Goal: Transaction & Acquisition: Obtain resource

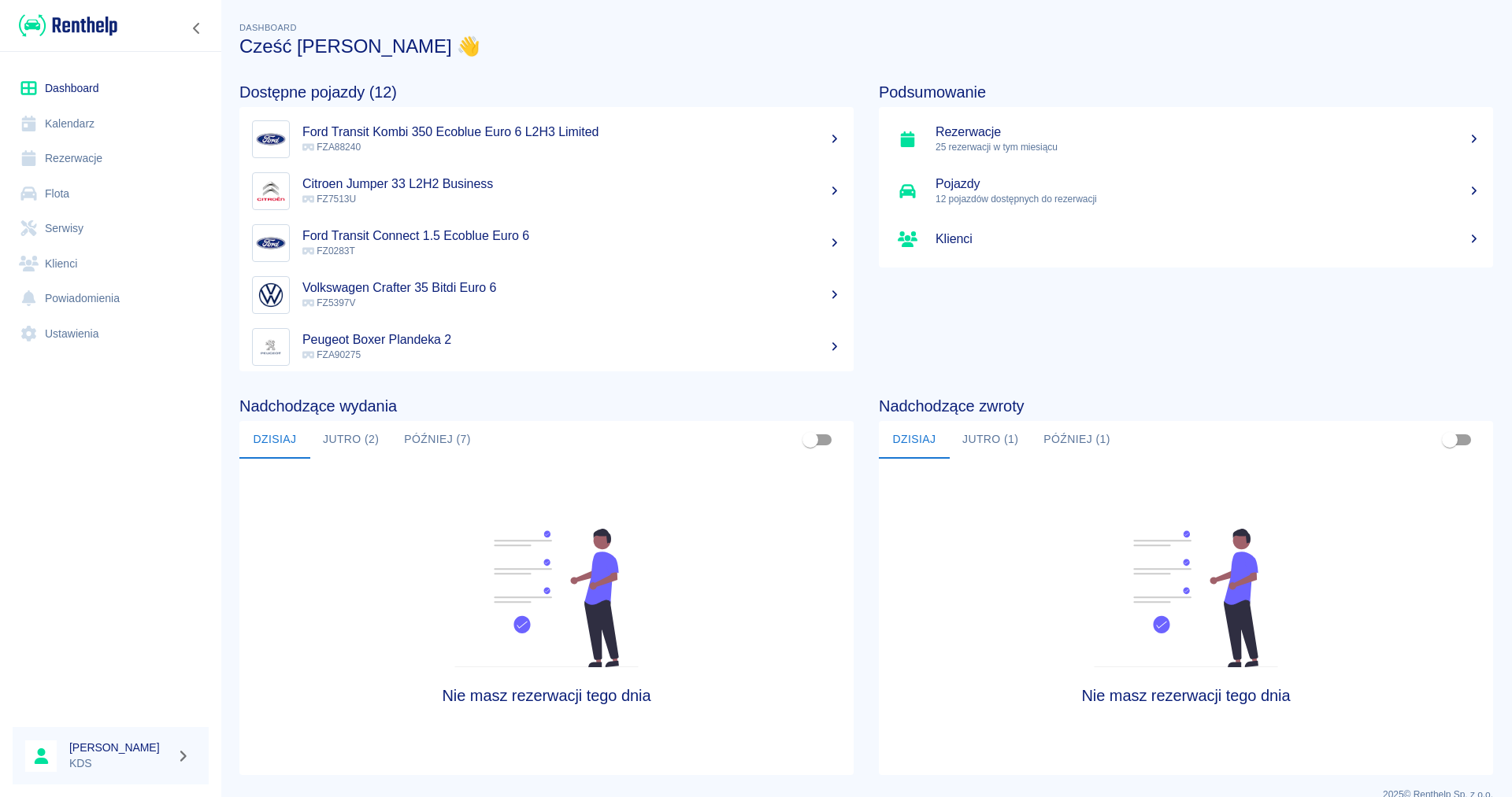
click at [98, 162] on link "Rezerwacje" at bounding box center [110, 159] width 196 height 35
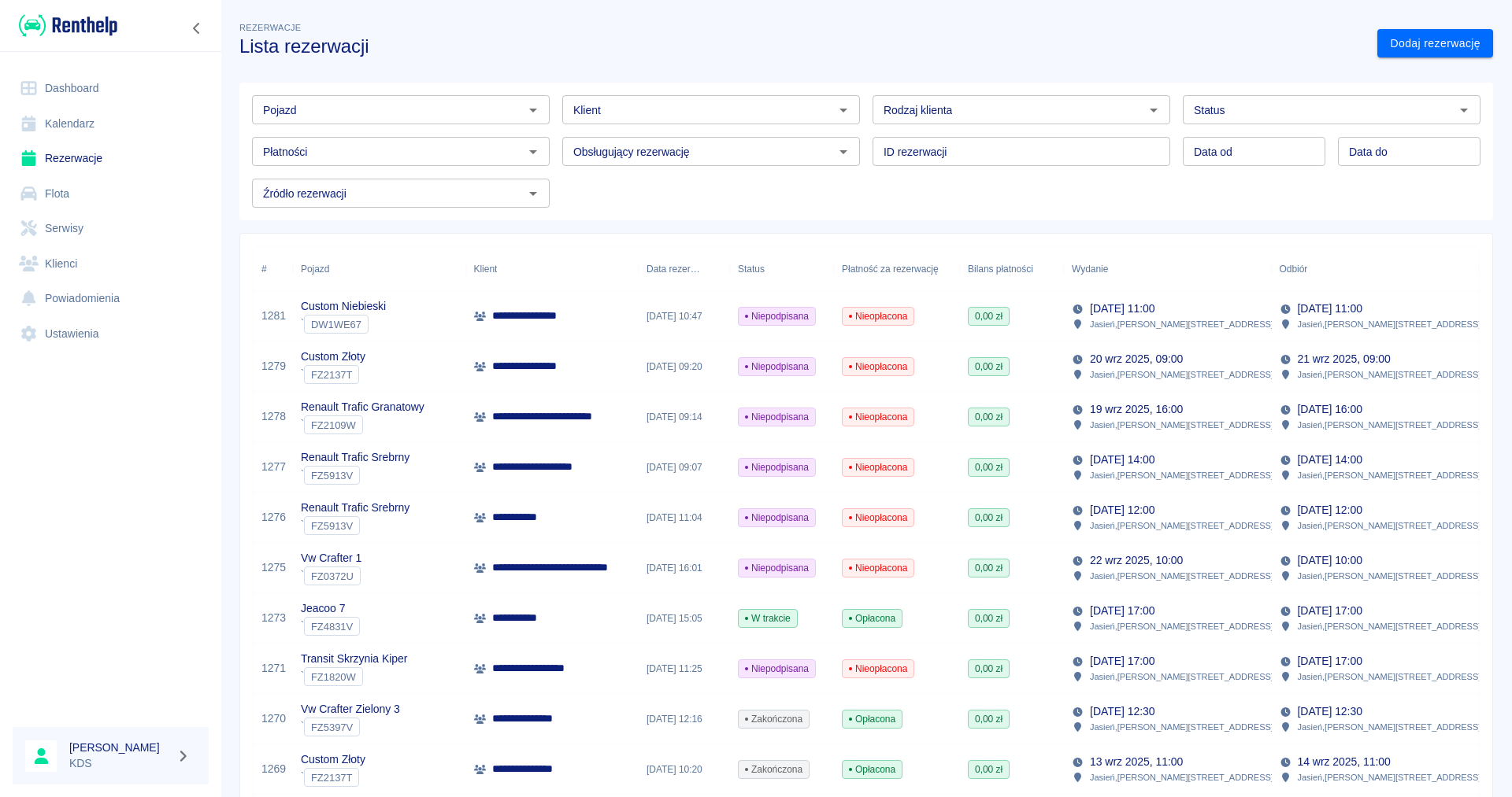
click at [93, 127] on link "Kalendarz" at bounding box center [110, 124] width 196 height 35
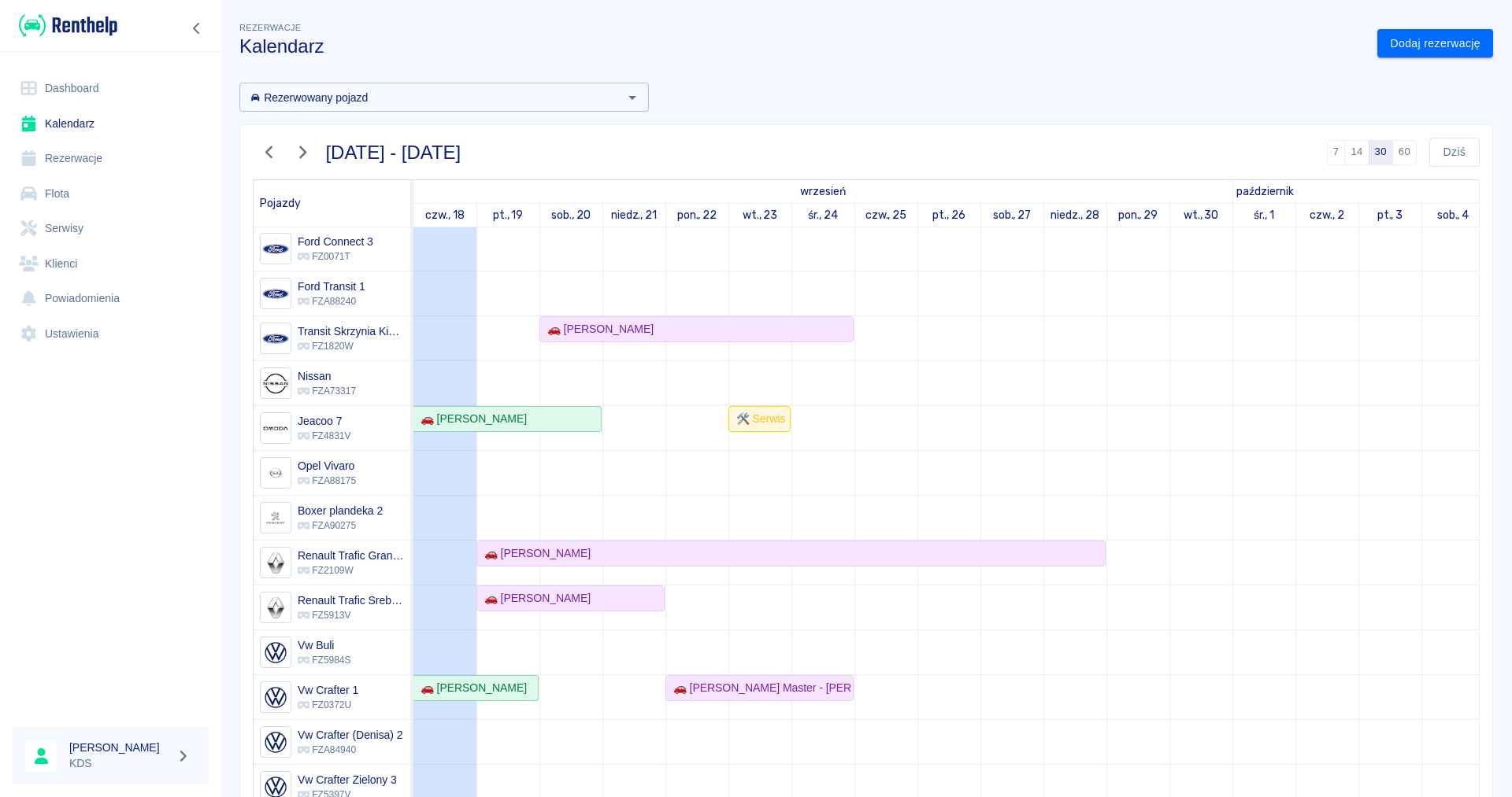
scroll to position [77, 0]
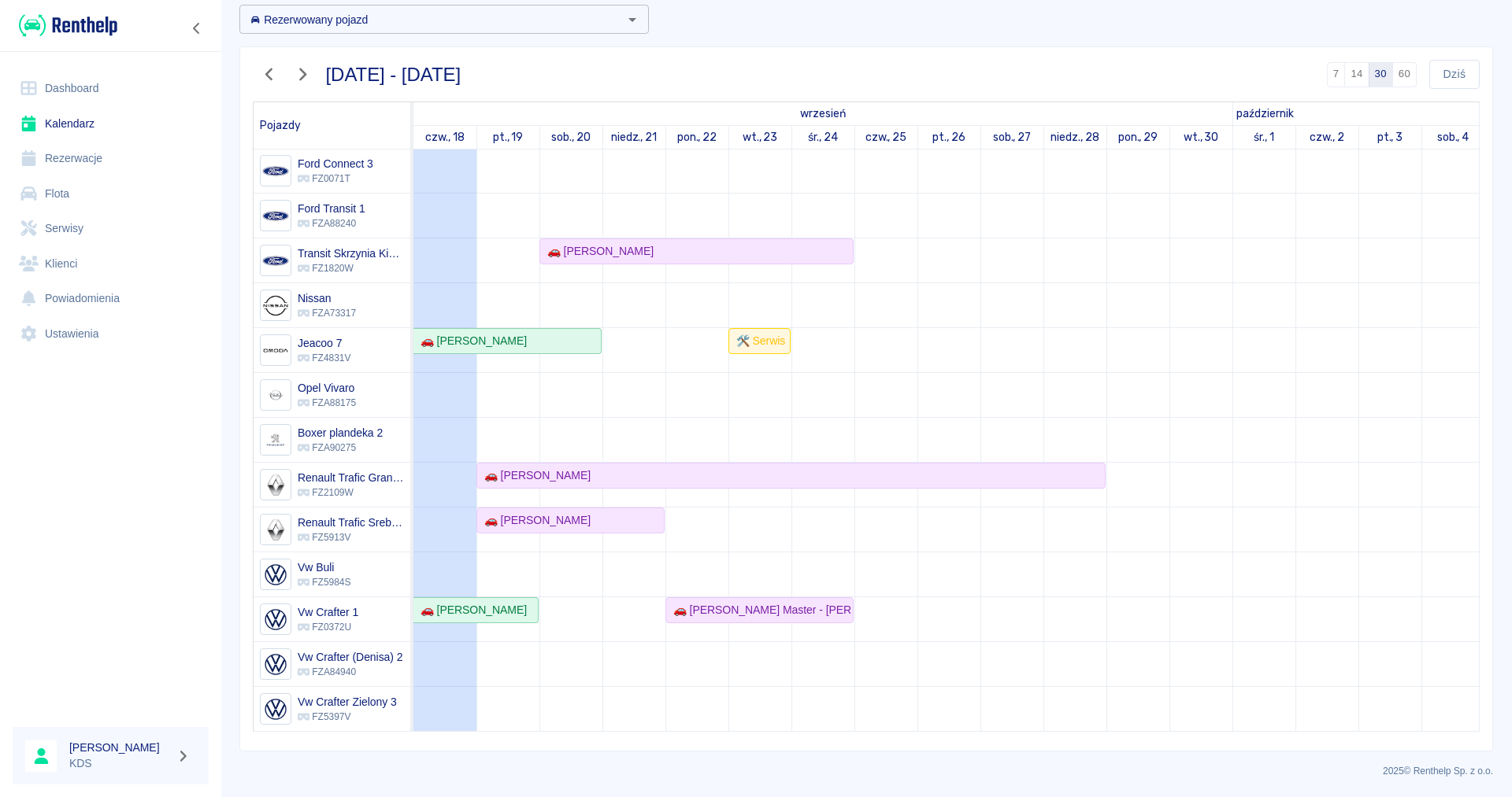
click at [270, 77] on icon "button" at bounding box center [269, 75] width 7 height 12
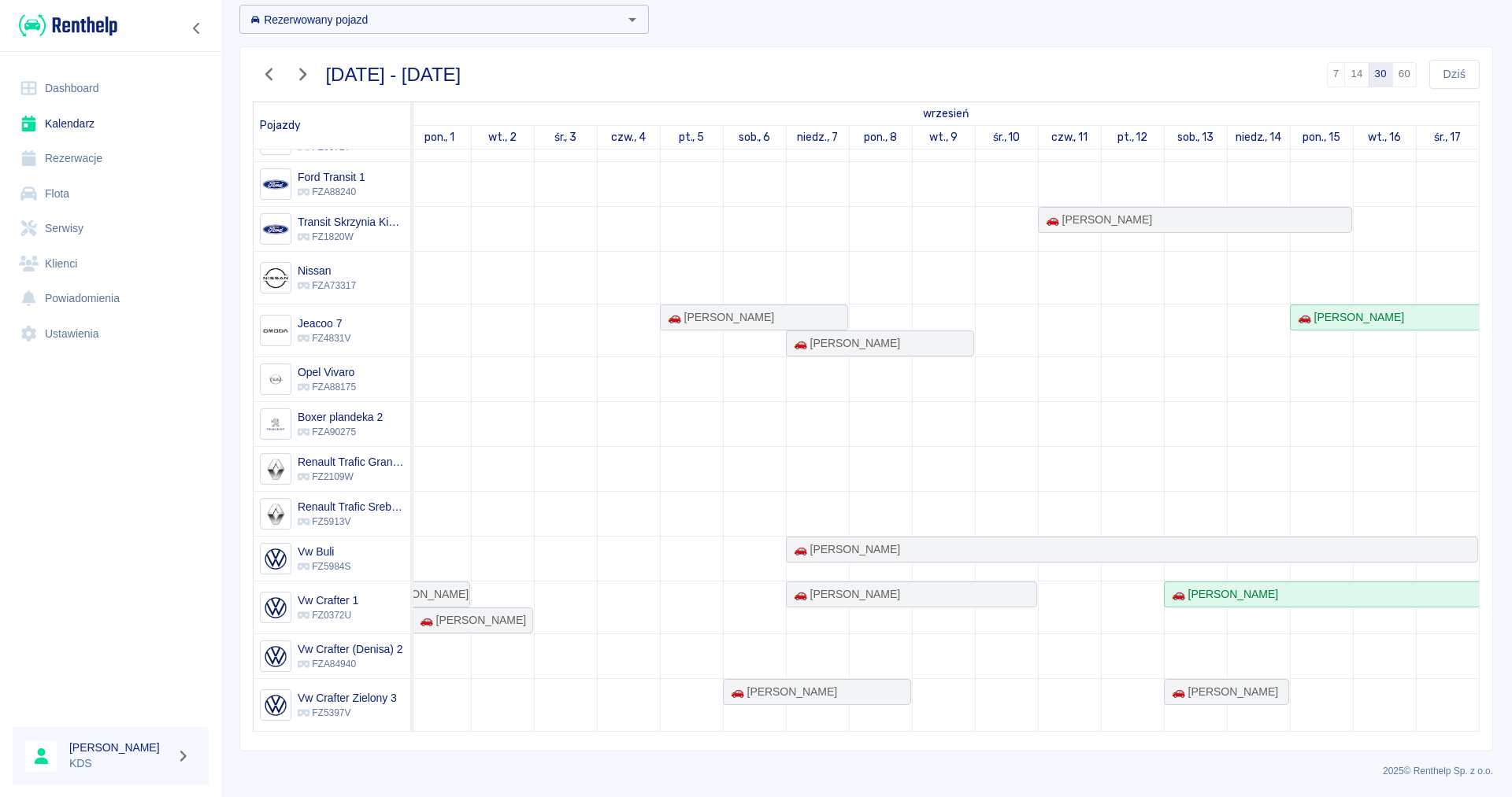
scroll to position [0, 825]
click at [1233, 543] on div "🚗 [PERSON_NAME]" at bounding box center [1132, 550] width 689 height 17
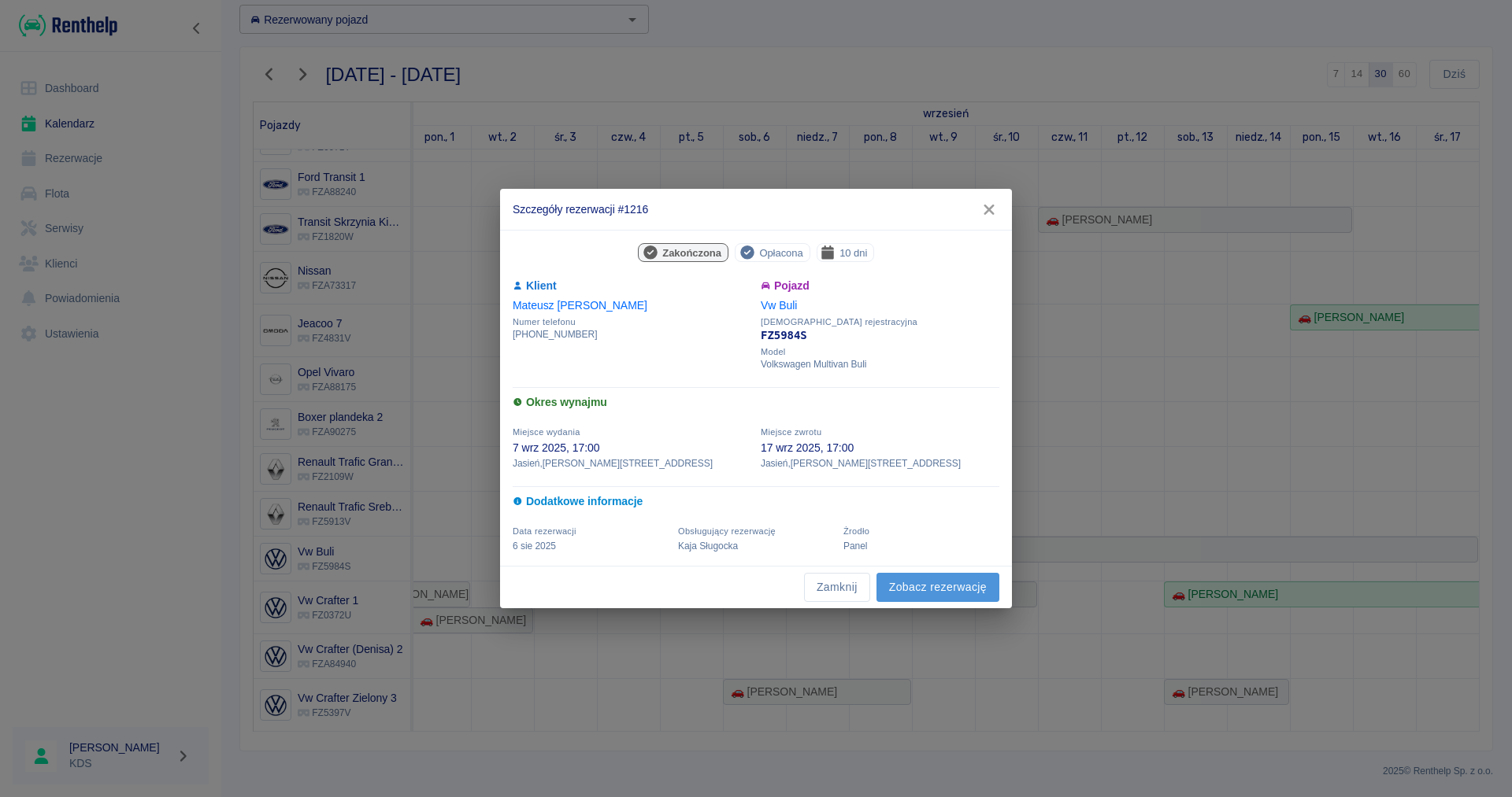
click at [963, 584] on link "Zobacz rezerwację" at bounding box center [938, 587] width 122 height 29
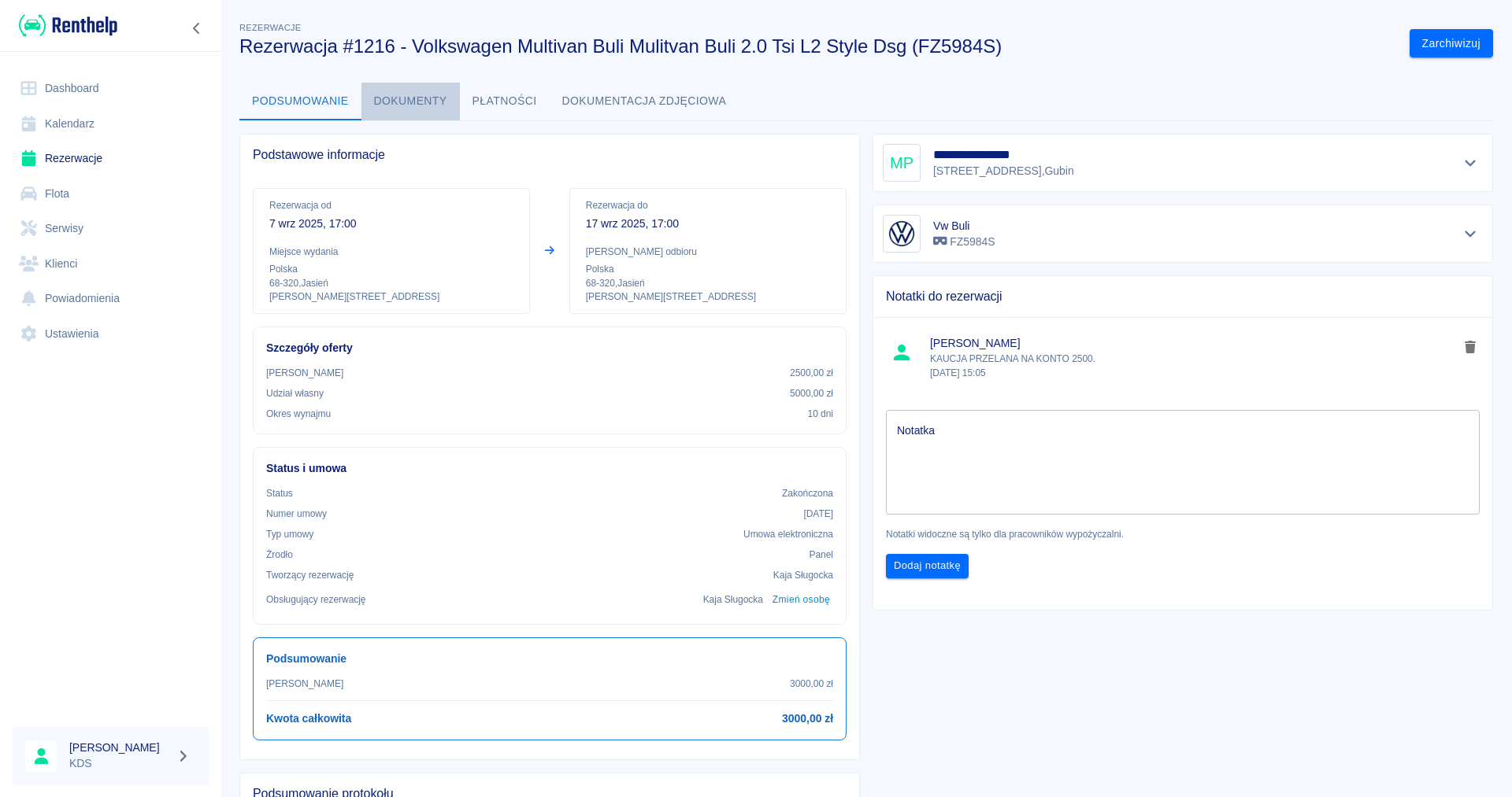
click at [415, 98] on button "Dokumenty" at bounding box center [411, 101] width 99 height 38
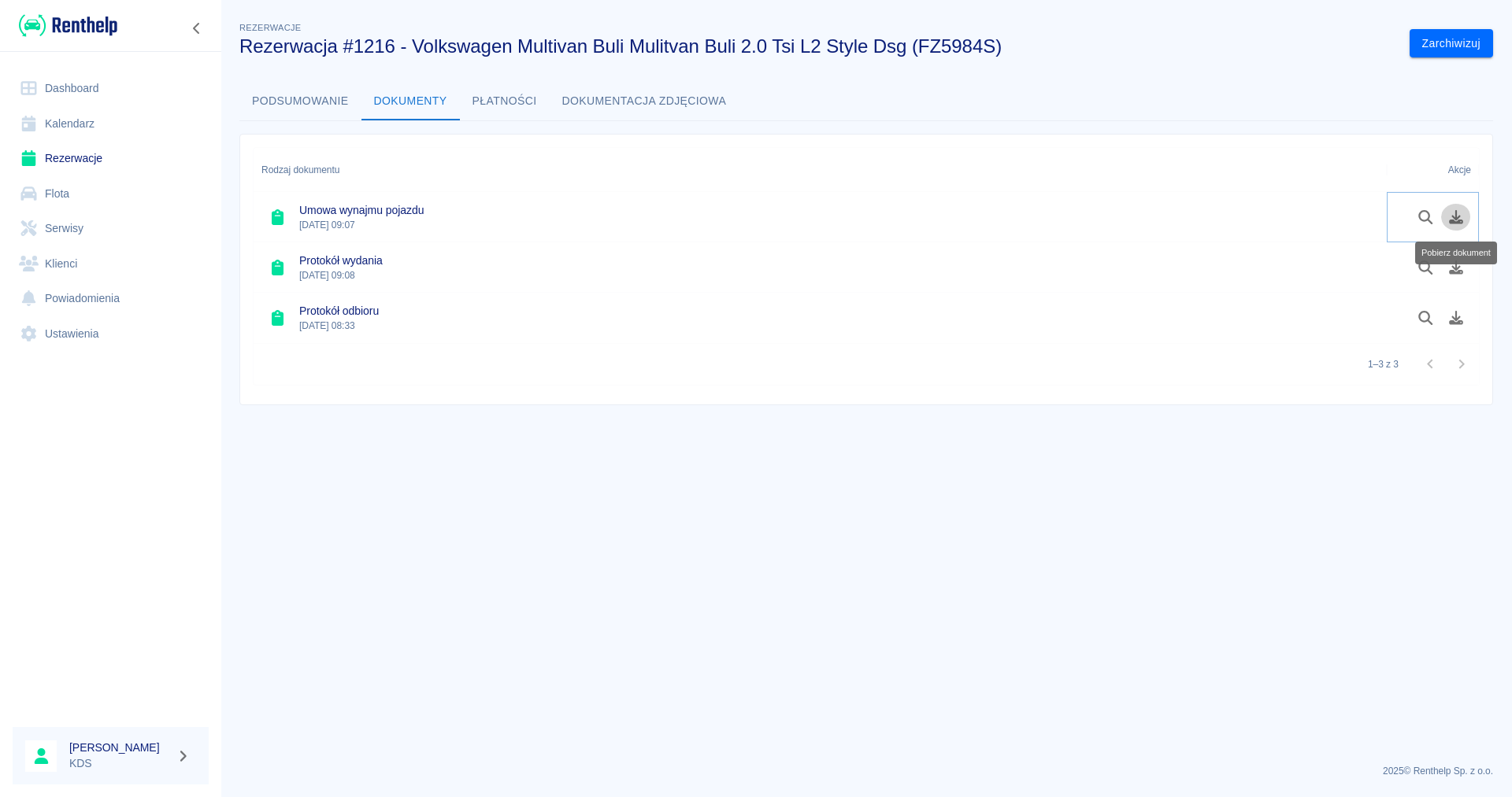
click at [1457, 214] on icon "Pobierz dokument" at bounding box center [1456, 218] width 19 height 14
click at [1452, 267] on icon "Pobierz dokument" at bounding box center [1456, 268] width 14 height 14
click at [1455, 316] on icon "Pobierz dokument" at bounding box center [1456, 318] width 19 height 14
click at [305, 100] on button "Podsumowanie" at bounding box center [300, 101] width 122 height 38
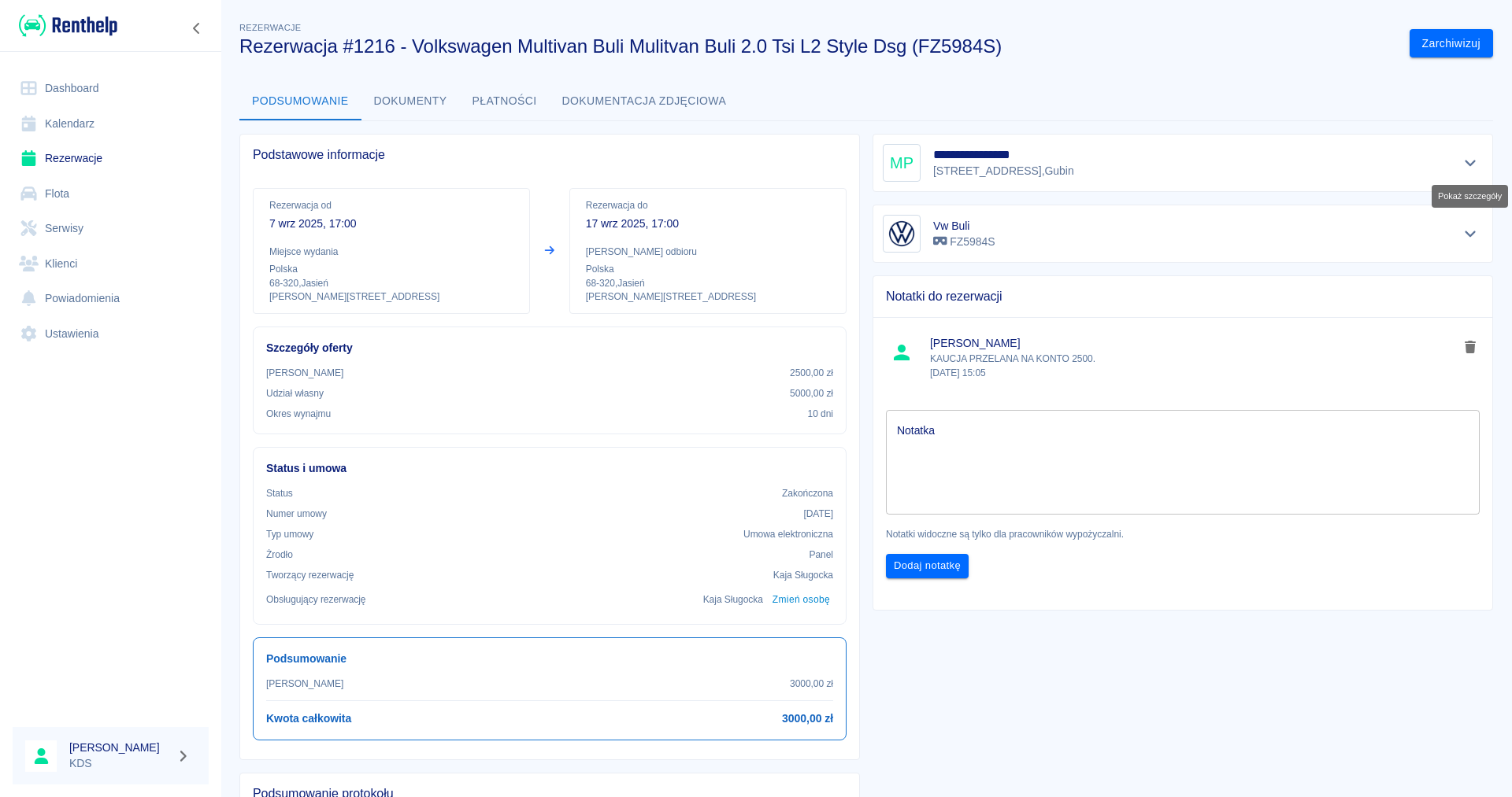
click at [1473, 160] on icon "Pokaż szczegóły" at bounding box center [1471, 163] width 19 height 14
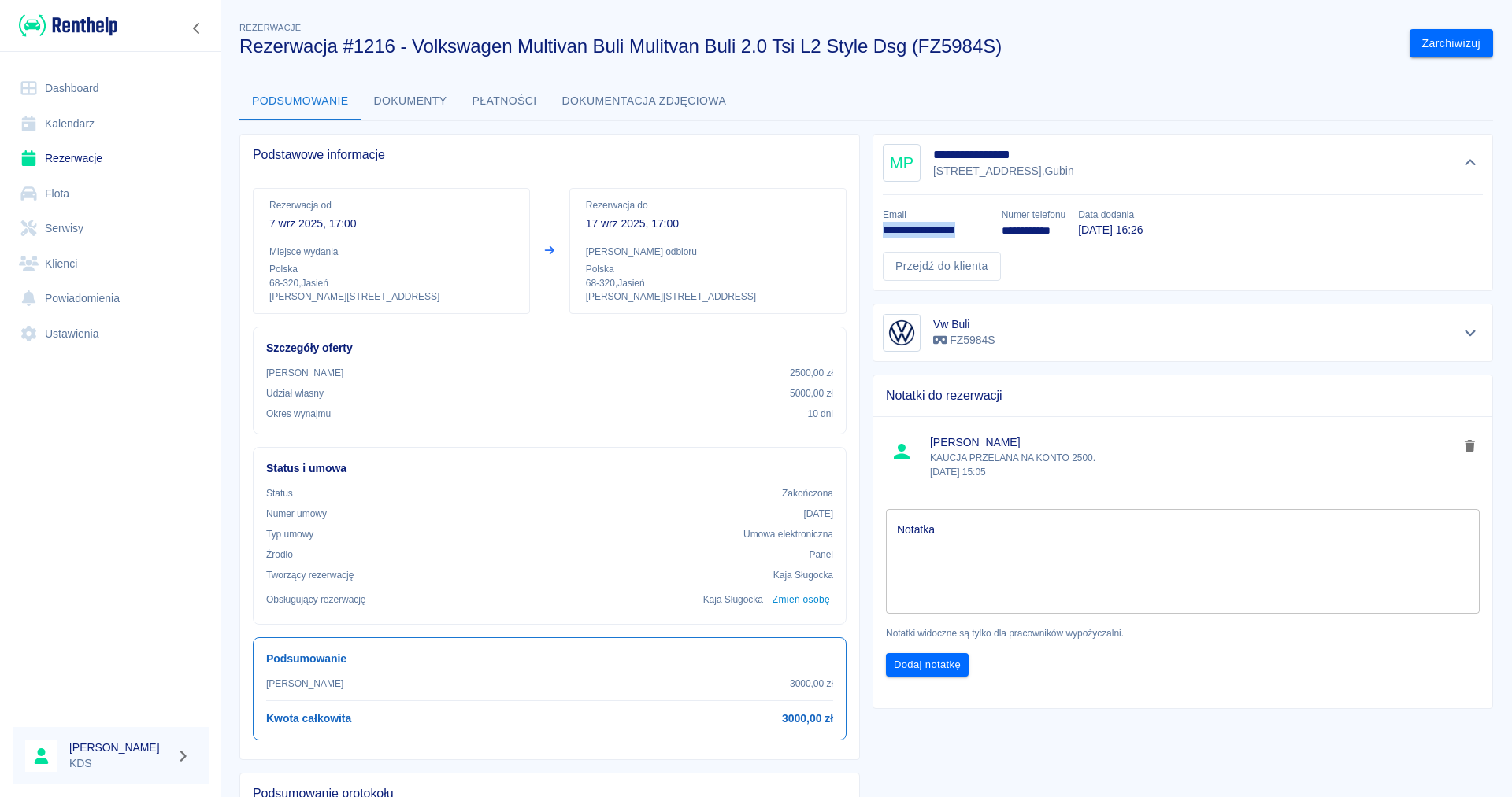
drag, startPoint x: 988, startPoint y: 229, endPoint x: 886, endPoint y: 229, distance: 102.0
click at [886, 232] on p "**********" at bounding box center [936, 230] width 107 height 17
copy p "**********"
